Goal: Task Accomplishment & Management: Manage account settings

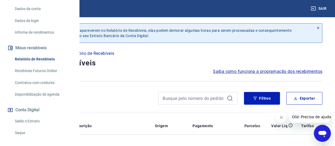
scroll to position [130, 0]
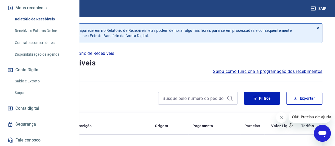
click at [22, 93] on link "Saque" at bounding box center [43, 92] width 60 height 11
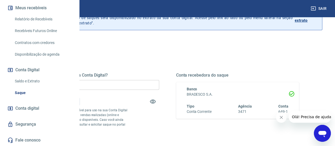
scroll to position [53, 0]
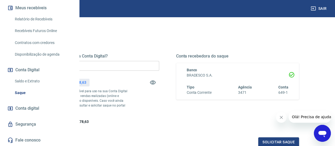
click at [141, 65] on input "R$ 0,00" at bounding box center [97, 66] width 123 height 10
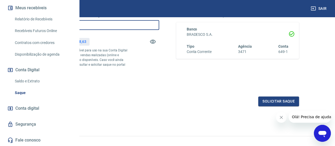
scroll to position [106, 0]
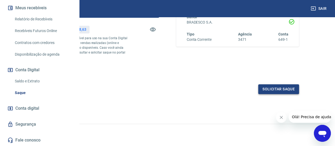
type input "R$ 50.878,63"
click at [275, 94] on button "Solicitar saque" at bounding box center [278, 89] width 41 height 10
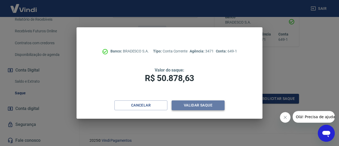
click at [193, 104] on button "Validar saque" at bounding box center [197, 105] width 53 height 10
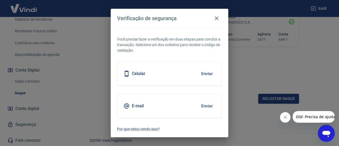
click at [207, 73] on button "Enviar" at bounding box center [206, 73] width 17 height 11
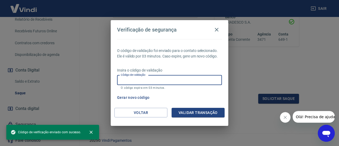
click at [147, 79] on input "Código de validação" at bounding box center [169, 80] width 105 height 10
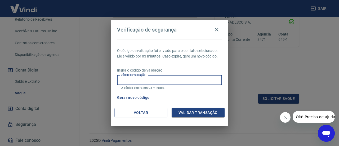
click at [147, 82] on input "Código de validação" at bounding box center [169, 80] width 105 height 10
click at [176, 82] on input "Código de validação" at bounding box center [169, 80] width 105 height 10
click at [176, 80] on input "Código de validação" at bounding box center [169, 80] width 105 height 10
click at [184, 82] on input "Código de validação" at bounding box center [169, 80] width 105 height 10
click at [216, 31] on icon "button" at bounding box center [216, 29] width 6 height 6
